Goal: Task Accomplishment & Management: Complete application form

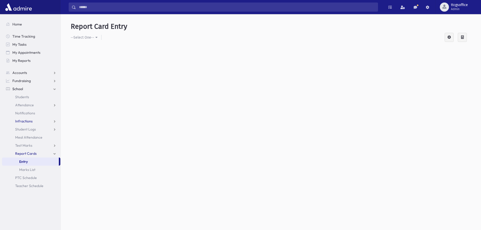
click at [24, 120] on span "Infractions" at bounding box center [23, 121] width 17 height 5
click at [27, 128] on span "Entry" at bounding box center [23, 129] width 9 height 5
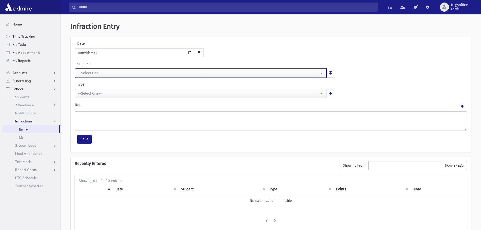
click at [108, 74] on div "--Select One--" at bounding box center [198, 73] width 241 height 5
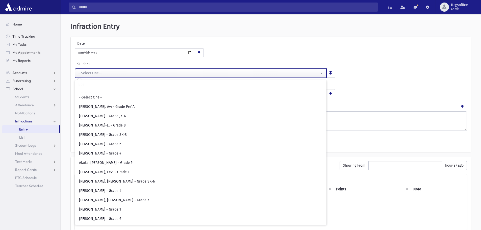
click at [108, 74] on div "--Select One--" at bounding box center [198, 73] width 241 height 5
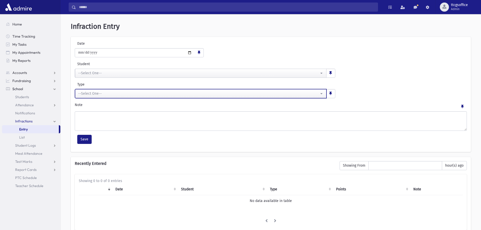
click at [112, 96] on div "--Select One--" at bounding box center [198, 93] width 241 height 5
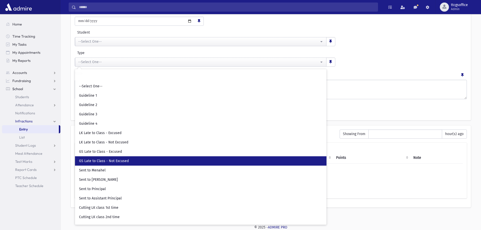
click at [119, 162] on span "GS Late to Class - Not Excused" at bounding box center [104, 161] width 50 height 5
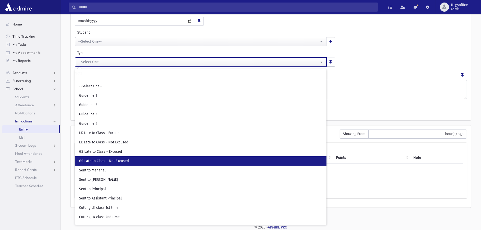
select select "**"
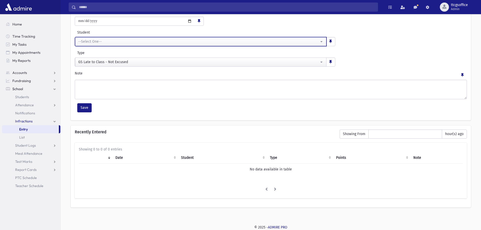
click at [99, 43] on div "--Select One--" at bounding box center [198, 41] width 241 height 5
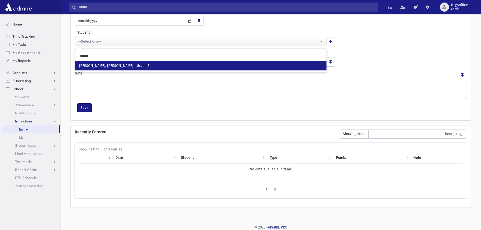
type input "******"
click at [108, 65] on span "Kalles, Akiva Yosef - Grade 8" at bounding box center [114, 65] width 71 height 5
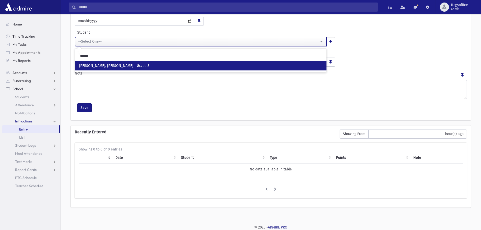
select select "****"
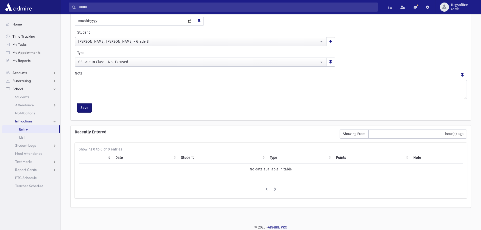
click at [84, 108] on button "Save" at bounding box center [84, 107] width 14 height 9
select select
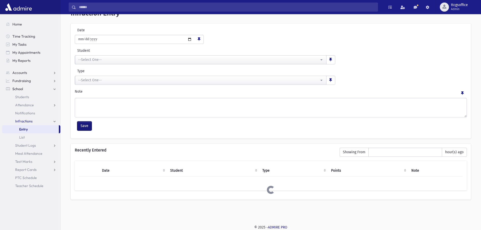
scroll to position [32, 0]
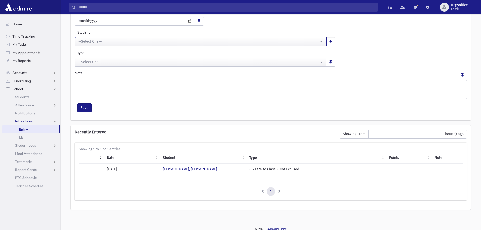
click at [101, 42] on div "--Select One--" at bounding box center [198, 41] width 241 height 5
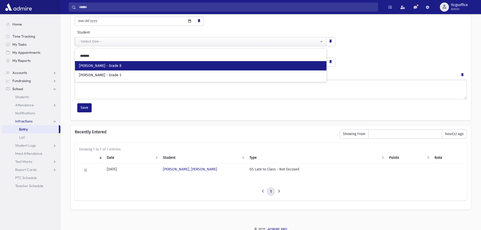
type input "*******"
click at [142, 66] on link "Kaufman, Moshe Aryeh - Grade 8" at bounding box center [201, 65] width 252 height 9
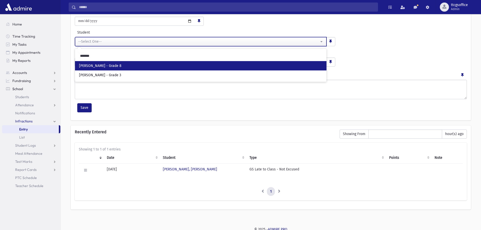
select select "****"
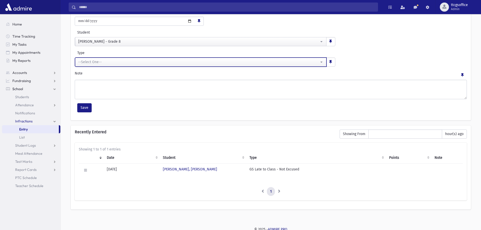
click at [111, 64] on div "--Select One--" at bounding box center [198, 61] width 241 height 5
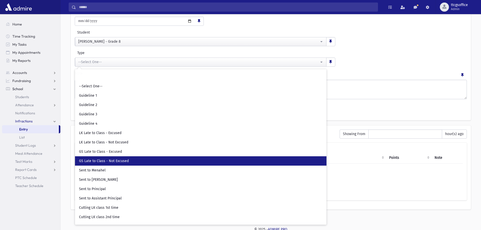
click at [108, 161] on span "GS Late to Class - Not Excused" at bounding box center [104, 161] width 50 height 5
select select "**"
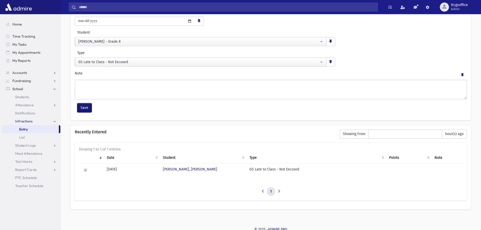
click at [88, 106] on button "Save" at bounding box center [84, 107] width 14 height 9
select select
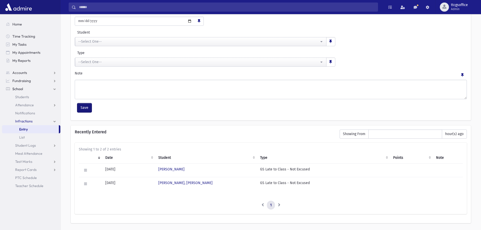
scroll to position [0, 0]
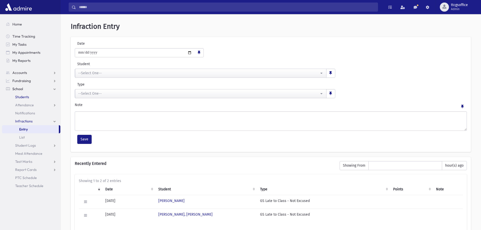
click at [21, 98] on span "Students" at bounding box center [22, 97] width 14 height 5
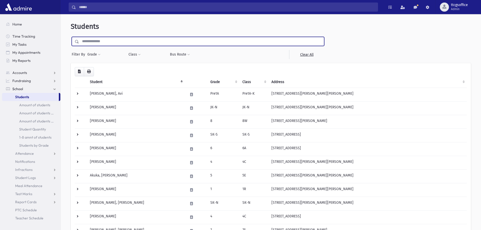
click at [104, 41] on input "text" at bounding box center [201, 41] width 245 height 9
type input "******"
click at [71, 37] on input "submit" at bounding box center [78, 40] width 14 height 7
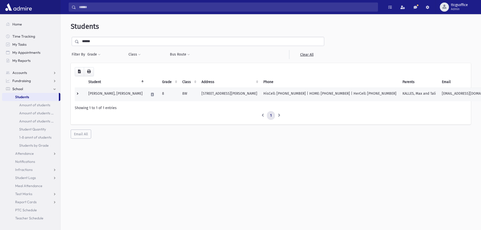
click at [199, 95] on td "25 Bevshire Circle Thornhill, ON L4J 5B4 CANADA" at bounding box center [230, 95] width 62 height 14
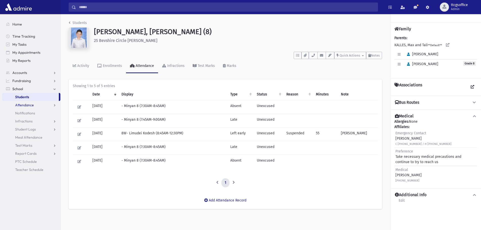
click at [22, 103] on span "Attendance" at bounding box center [24, 105] width 19 height 5
click at [26, 114] on span "Entry" at bounding box center [23, 113] width 9 height 5
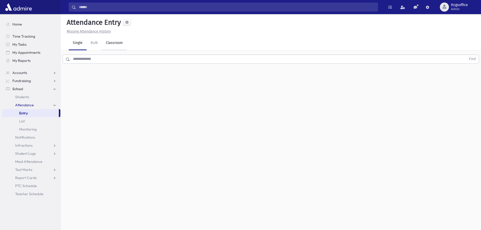
click at [112, 45] on link "Classroom" at bounding box center [114, 43] width 25 height 14
click at [127, 67] on div "--Select One--" at bounding box center [137, 65] width 50 height 5
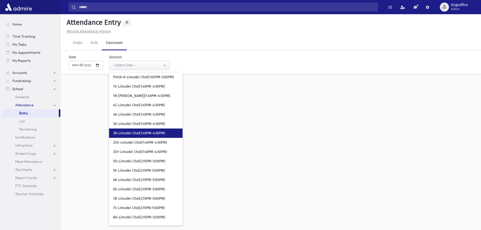
scroll to position [225, 0]
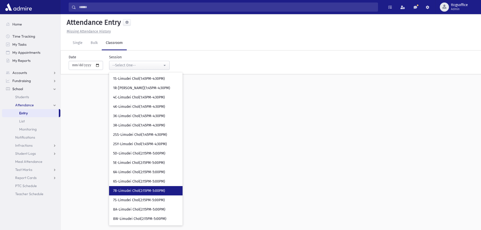
click at [138, 191] on span "7B-Limudei Chol(2:15PM-5:00PM)" at bounding box center [139, 191] width 52 height 5
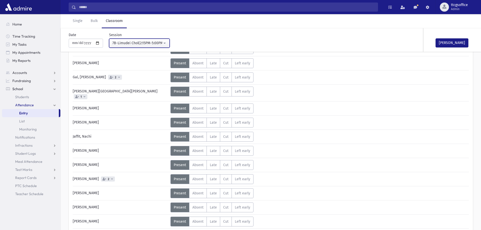
scroll to position [51, 0]
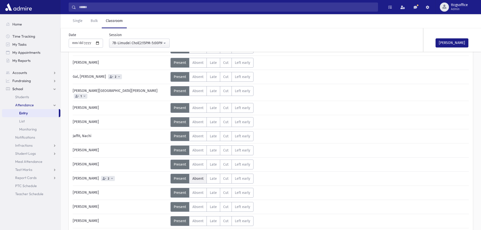
click at [201, 177] on span "Absent" at bounding box center [198, 179] width 11 height 4
click at [143, 45] on div "7B-Limudei Chol(2:15PM-5:00PM)" at bounding box center [137, 42] width 50 height 5
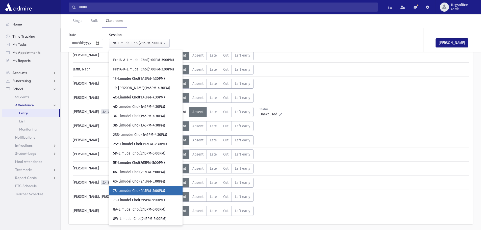
scroll to position [131, 0]
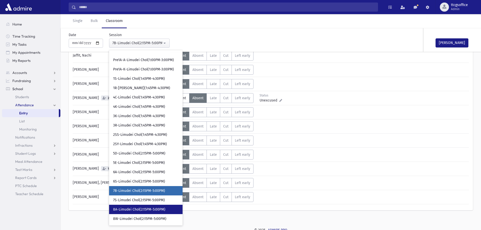
click at [130, 208] on span "8A-Limudei Chol(2:15PM-5:00PM)" at bounding box center [139, 209] width 52 height 5
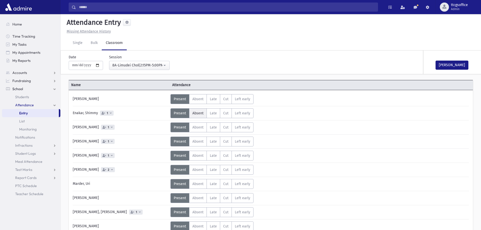
click at [196, 113] on span "Absent" at bounding box center [198, 113] width 11 height 4
click at [194, 154] on span "Absent" at bounding box center [198, 156] width 11 height 4
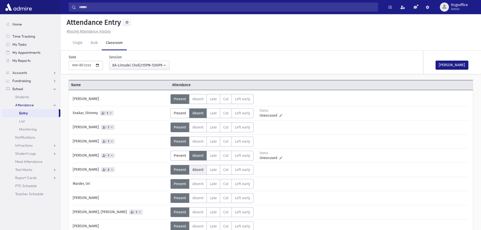
click at [200, 172] on span "Absent" at bounding box center [198, 170] width 11 height 4
click at [199, 185] on span "Absent" at bounding box center [198, 184] width 11 height 4
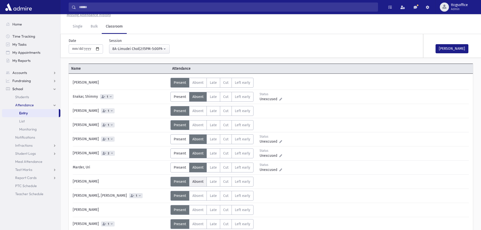
scroll to position [25, 0]
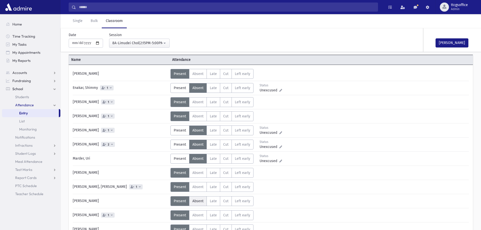
click at [199, 201] on span "Absent" at bounding box center [198, 201] width 11 height 4
click at [136, 41] on div "8A-Limudei Chol(2:15PM-5:00PM)" at bounding box center [137, 42] width 50 height 5
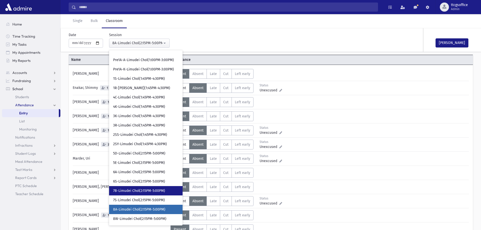
click at [142, 189] on span "7B-Limudei Chol(2:15PM-5:00PM)" at bounding box center [139, 191] width 52 height 5
select select "****"
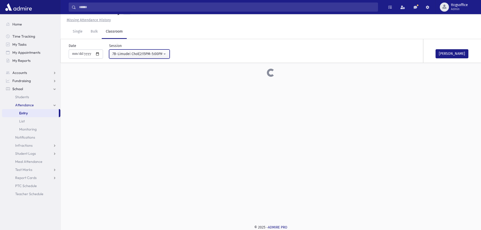
scroll to position [25, 0]
